Goal: Information Seeking & Learning: Learn about a topic

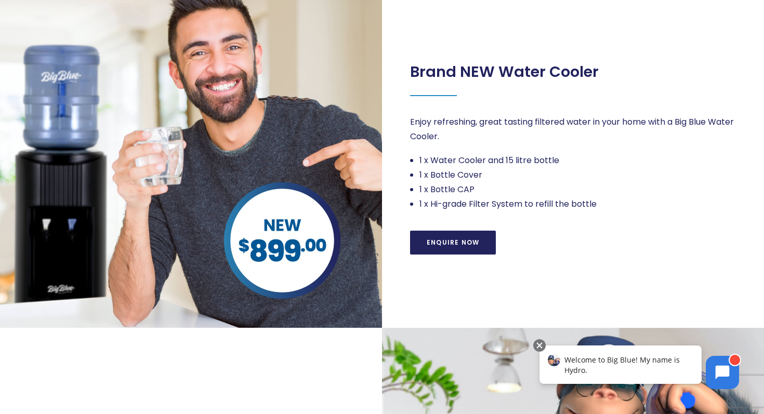
scroll to position [291, 0]
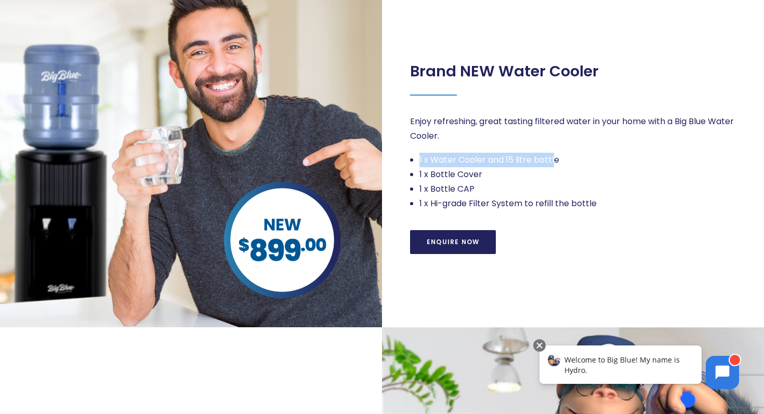
drag, startPoint x: 419, startPoint y: 162, endPoint x: 553, endPoint y: 166, distance: 134.7
click at [555, 166] on ul "1 x Water Cooler and 15 litre bottle 1 x Bottle Cover 1 x Bottle CAP 1 x Hi-gra…" at bounding box center [573, 182] width 327 height 58
drag, startPoint x: 419, startPoint y: 177, endPoint x: 507, endPoint y: 177, distance: 87.8
click at [507, 177] on li "1 x Bottle Cover" at bounding box center [578, 174] width 318 height 15
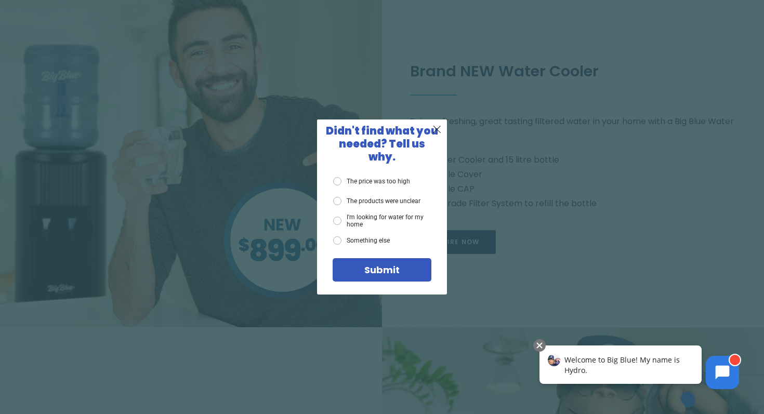
click at [536, 174] on div "X Didn't find what you needed? Tell us why. The price was too high The products…" at bounding box center [382, 207] width 764 height 414
click at [438, 134] on span "X" at bounding box center [436, 129] width 9 height 13
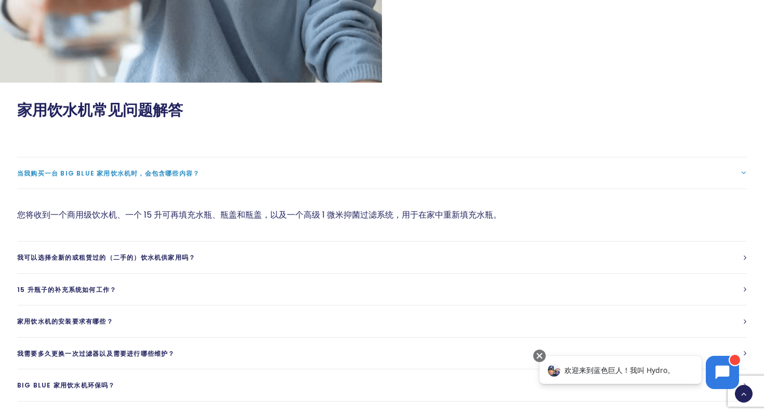
scroll to position [1241, 0]
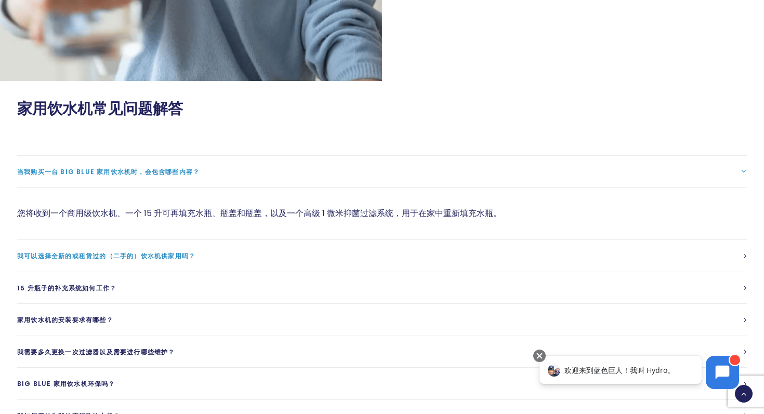
click at [68, 256] on font "我可以选择全新的或租赁过的（二手的）饮水机供家用吗？" at bounding box center [106, 256] width 178 height 9
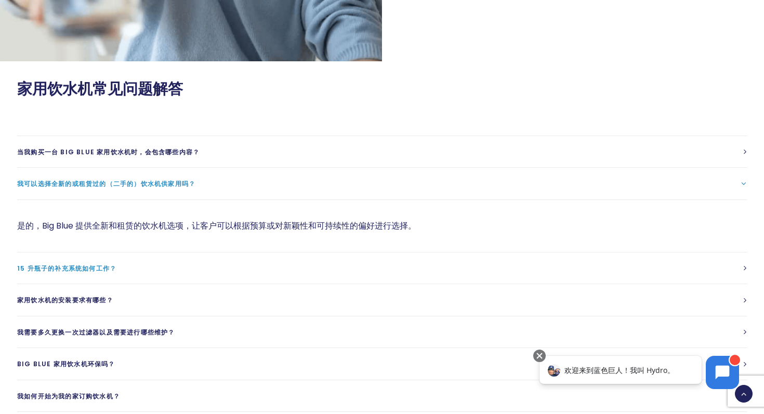
scroll to position [1262, 0]
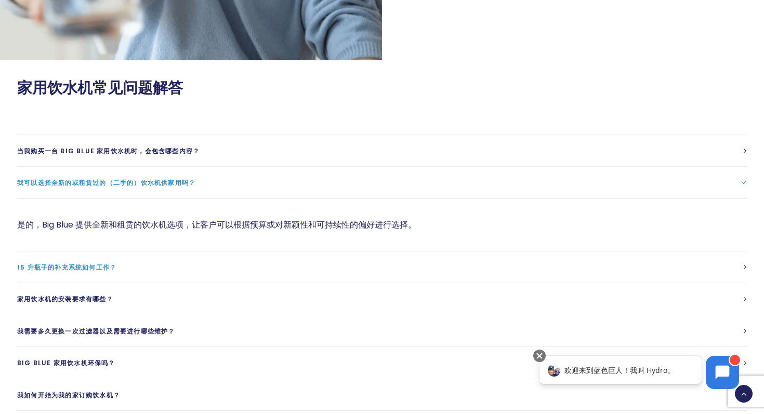
click at [285, 281] on link "15 升瓶子的补充系统如何工作？" at bounding box center [382, 268] width 730 height 32
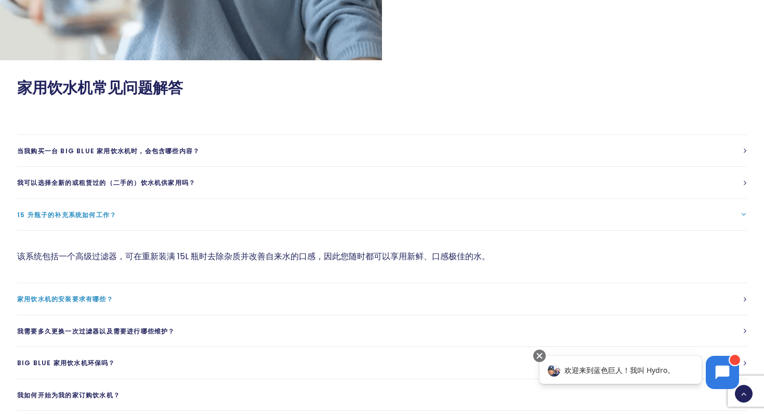
click at [144, 307] on link "家用饮水机的安装要求有哪些？" at bounding box center [382, 299] width 730 height 32
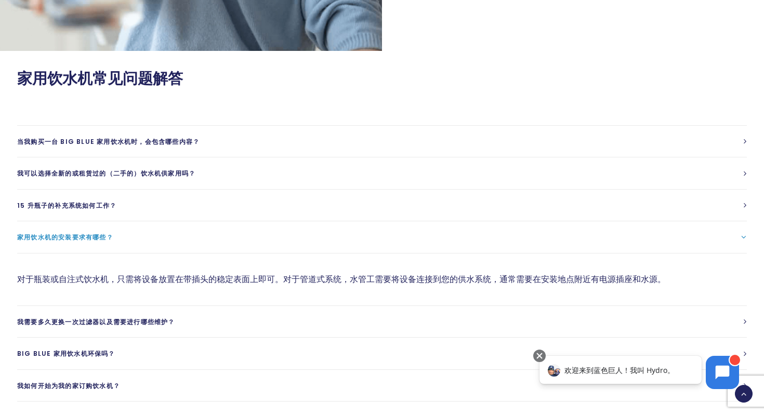
scroll to position [1274, 0]
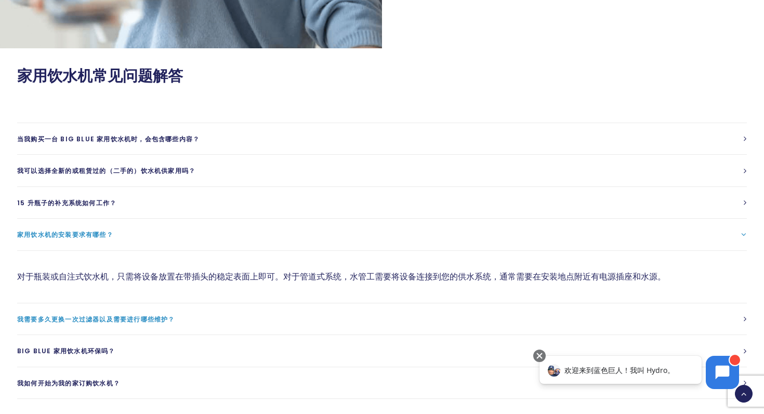
click at [411, 320] on link "我需要多久更换一次过滤器以及需要进行哪些维护？" at bounding box center [382, 320] width 730 height 32
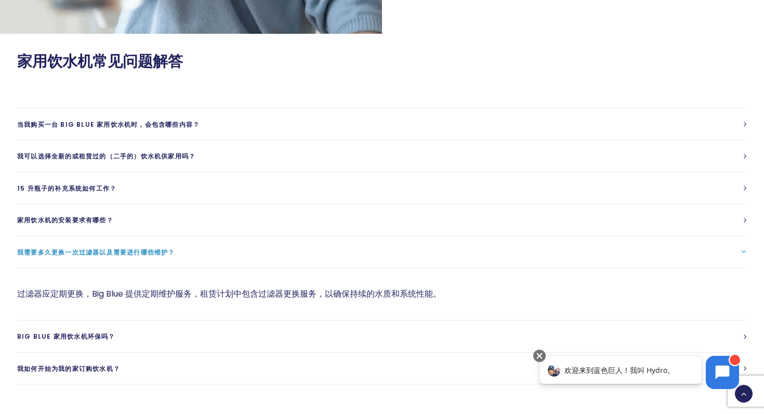
scroll to position [1291, 0]
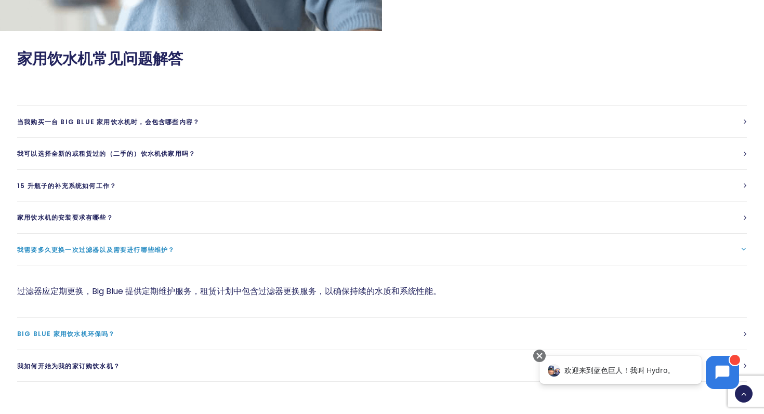
click at [410, 321] on link "Big Blue 家用饮水机环保吗？" at bounding box center [382, 334] width 730 height 32
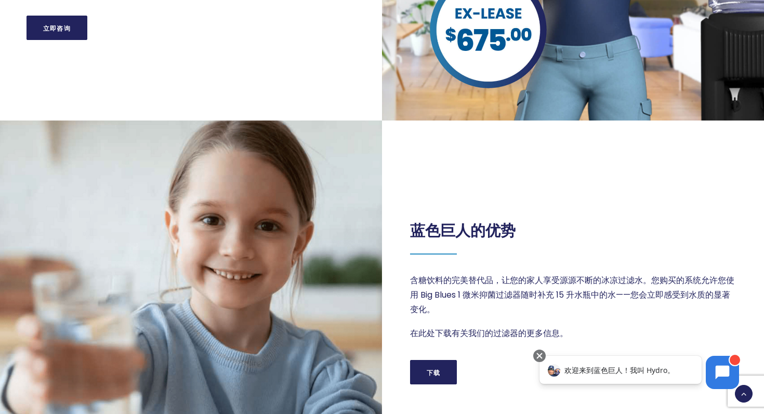
scroll to position [801, 0]
